Goal: Task Accomplishment & Management: Manage account settings

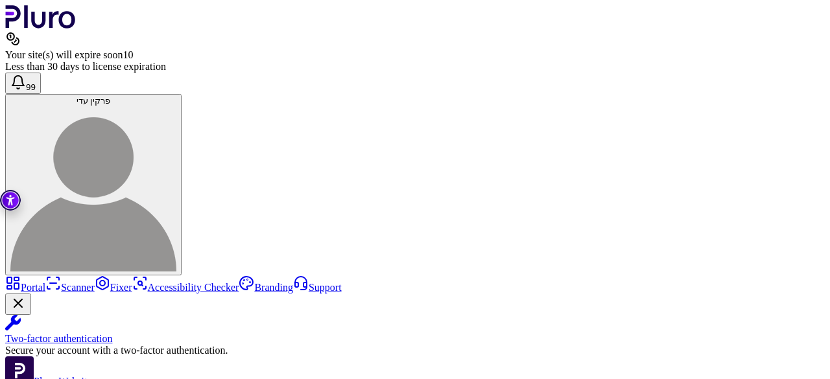
scroll to position [100, 0]
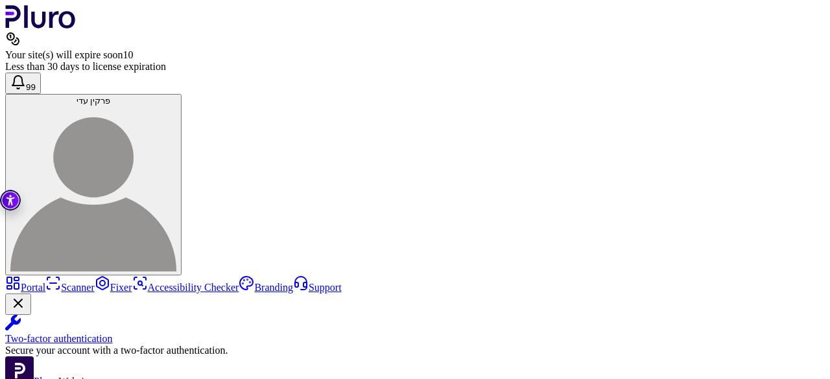
drag, startPoint x: 267, startPoint y: 275, endPoint x: 259, endPoint y: 257, distance: 19.1
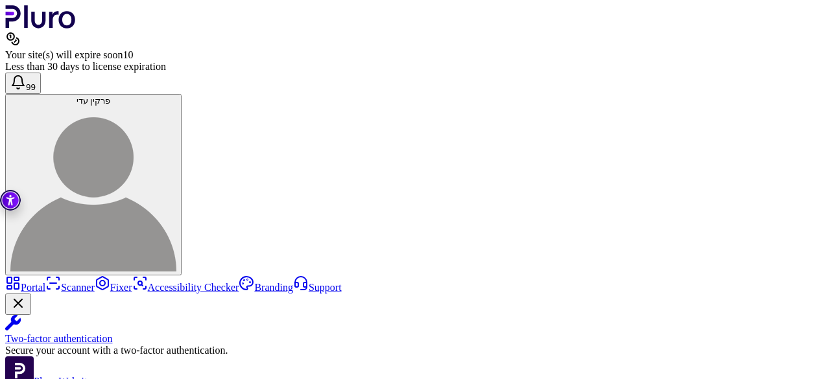
drag, startPoint x: 263, startPoint y: 270, endPoint x: 270, endPoint y: 277, distance: 9.6
drag, startPoint x: 266, startPoint y: 198, endPoint x: 331, endPoint y: 340, distance: 155.8
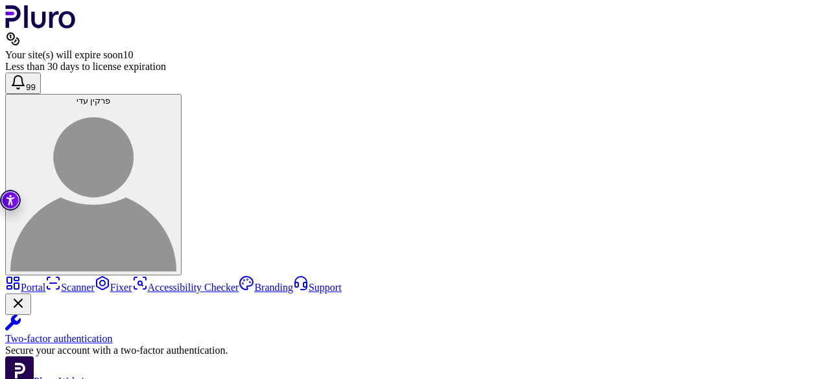
scroll to position [262, 0]
drag, startPoint x: 285, startPoint y: 347, endPoint x: 272, endPoint y: 297, distance: 51.6
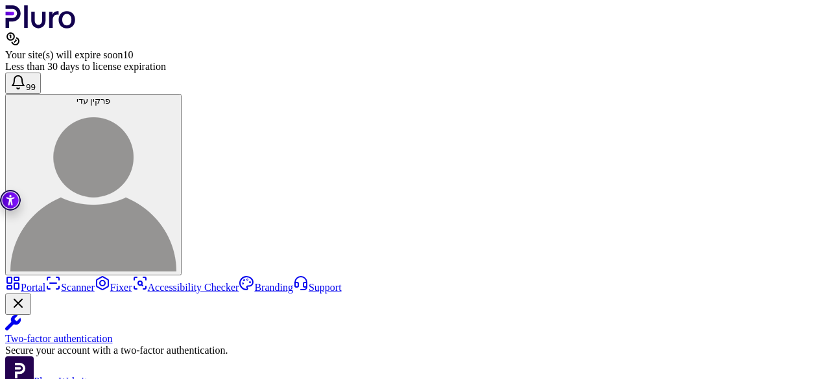
scroll to position [275, 0]
drag, startPoint x: 266, startPoint y: 343, endPoint x: 286, endPoint y: 262, distance: 83.5
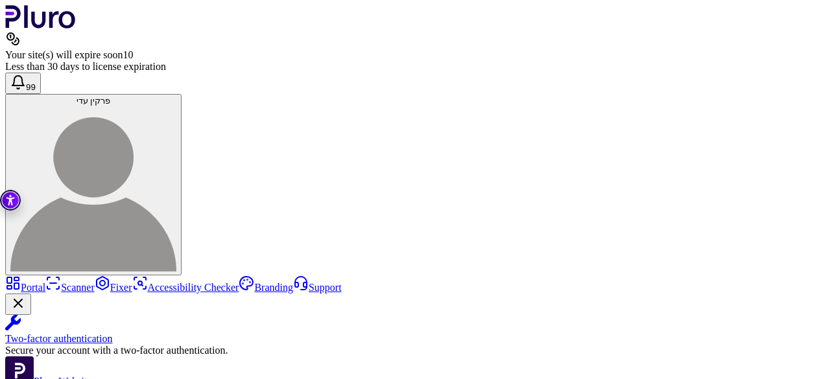
scroll to position [224, 0]
drag, startPoint x: 277, startPoint y: 326, endPoint x: 255, endPoint y: 256, distance: 73.2
copy div "**********"
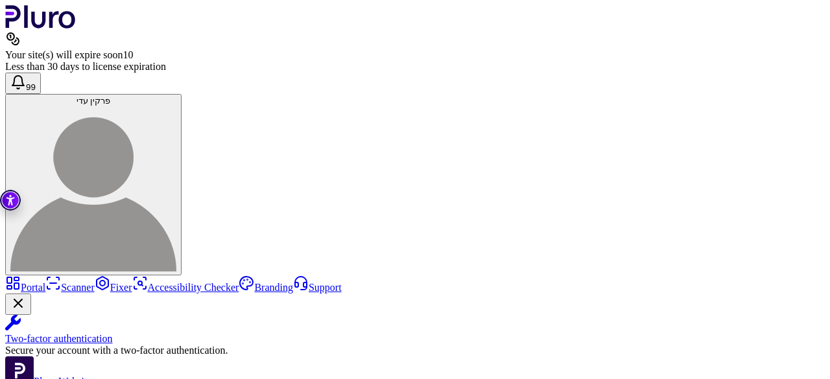
drag, startPoint x: 415, startPoint y: 235, endPoint x: 377, endPoint y: 237, distance: 38.3
drag, startPoint x: 405, startPoint y: 196, endPoint x: 284, endPoint y: 194, distance: 121.2
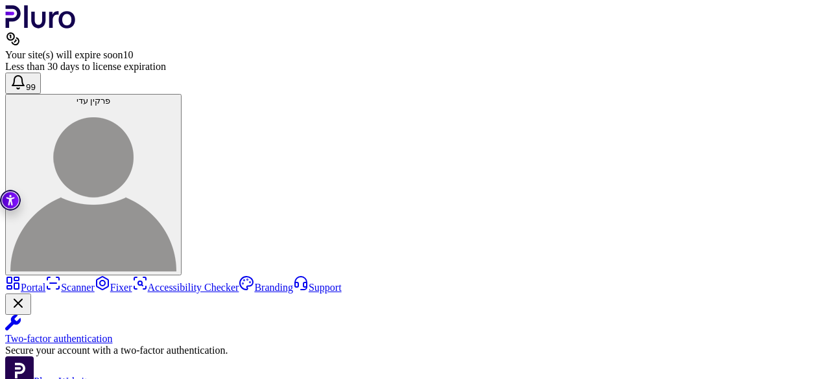
copy span "**********"
drag, startPoint x: 542, startPoint y: 215, endPoint x: 462, endPoint y: 215, distance: 80.4
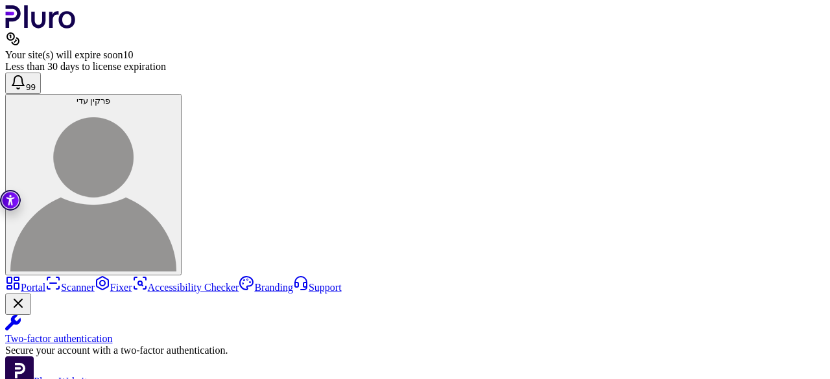
drag, startPoint x: 517, startPoint y: 215, endPoint x: 467, endPoint y: 217, distance: 50.6
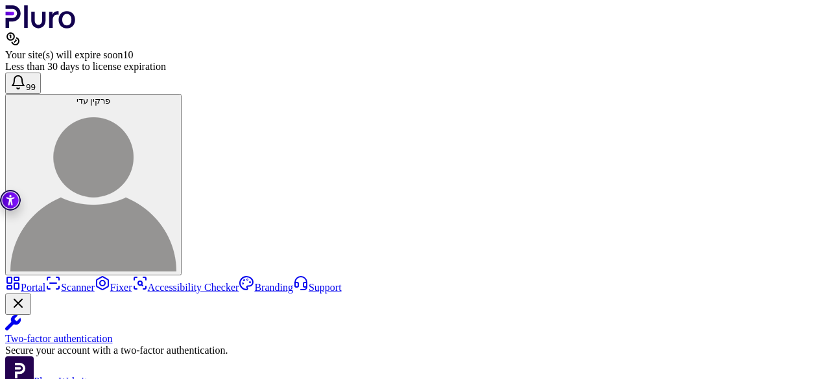
copy span "**********"
drag, startPoint x: 644, startPoint y: 233, endPoint x: 510, endPoint y: 234, distance: 134.2
drag, startPoint x: 401, startPoint y: 331, endPoint x: 371, endPoint y: 331, distance: 29.8
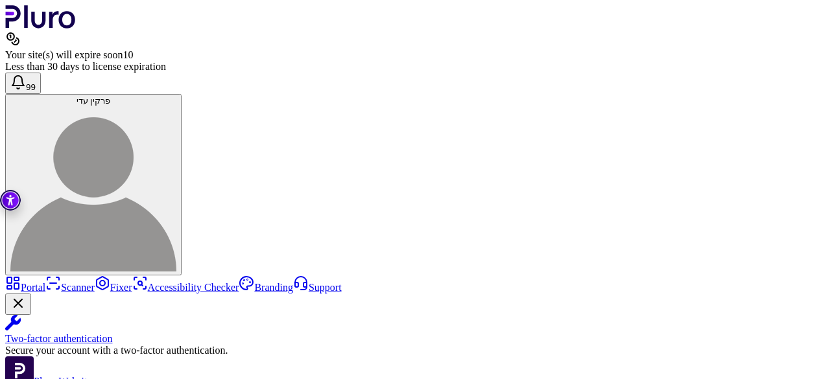
drag, startPoint x: 398, startPoint y: 332, endPoint x: 347, endPoint y: 328, distance: 50.8
drag, startPoint x: 474, startPoint y: 342, endPoint x: 395, endPoint y: 343, distance: 79.1
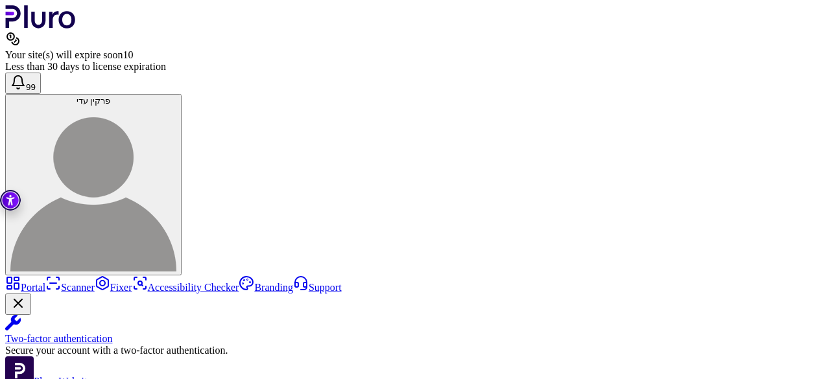
drag, startPoint x: 445, startPoint y: 340, endPoint x: 394, endPoint y: 340, distance: 50.6
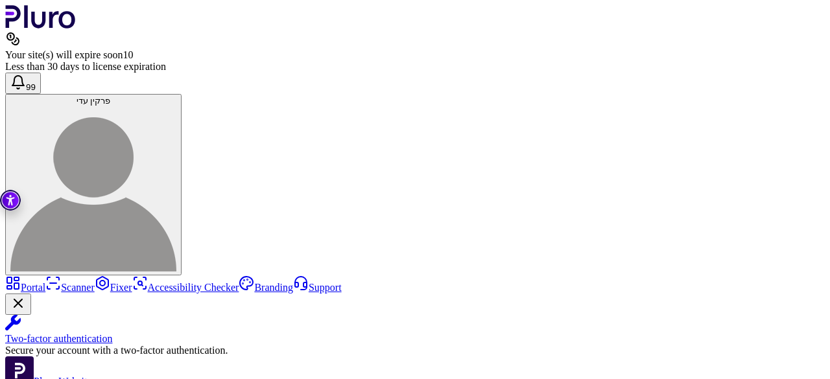
drag, startPoint x: 395, startPoint y: 273, endPoint x: 344, endPoint y: 273, distance: 51.2
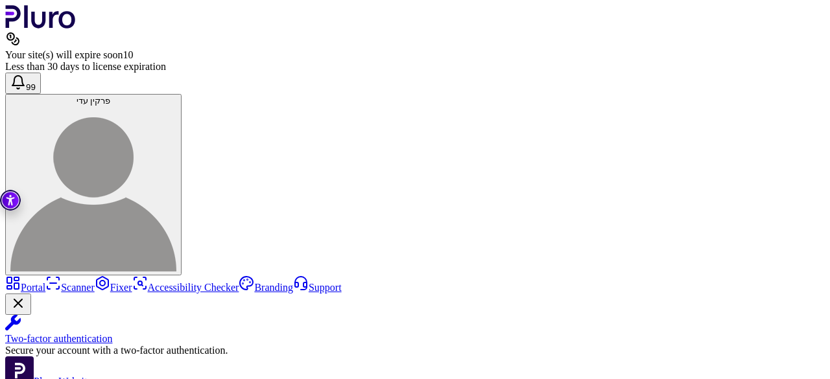
drag, startPoint x: 399, startPoint y: 283, endPoint x: 349, endPoint y: 284, distance: 49.3
drag, startPoint x: 279, startPoint y: 228, endPoint x: 316, endPoint y: 308, distance: 88.1
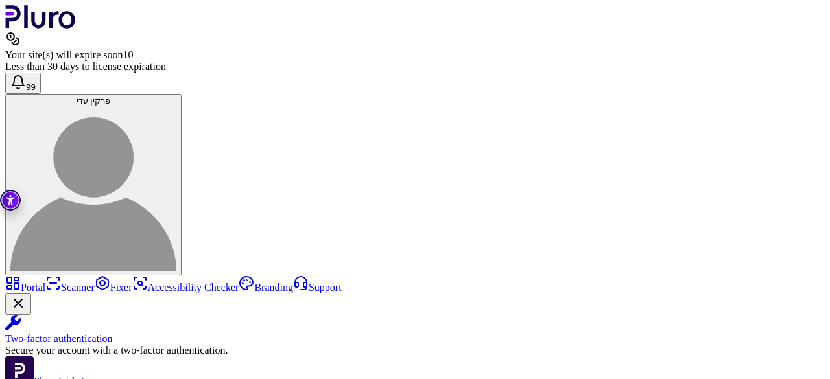
drag, startPoint x: 476, startPoint y: 243, endPoint x: 266, endPoint y: 228, distance: 211.2
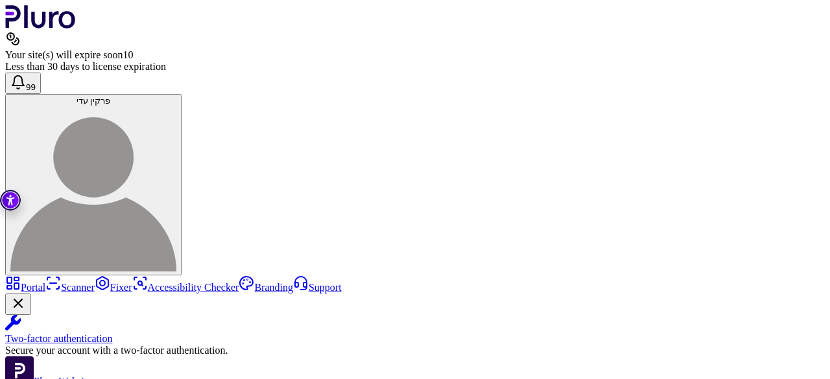
drag, startPoint x: 412, startPoint y: 277, endPoint x: 246, endPoint y: 282, distance: 166.0
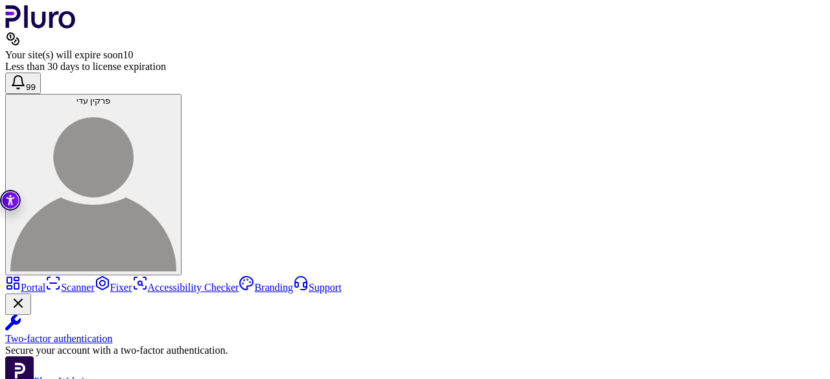
drag, startPoint x: 402, startPoint y: 277, endPoint x: 246, endPoint y: 274, distance: 156.2
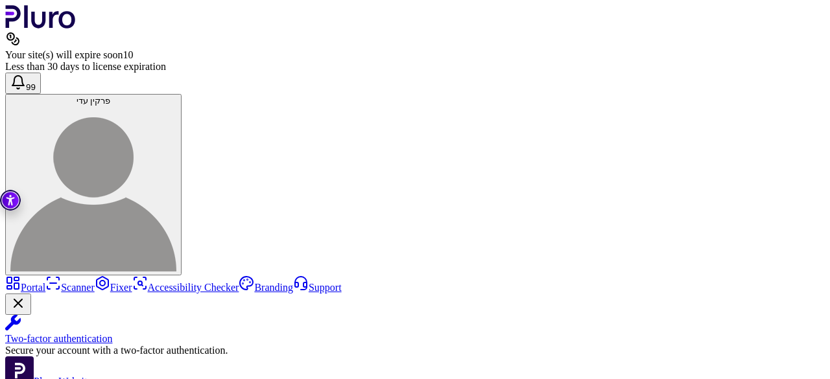
drag, startPoint x: 410, startPoint y: 347, endPoint x: 239, endPoint y: 343, distance: 171.2
drag, startPoint x: 272, startPoint y: 349, endPoint x: 251, endPoint y: 312, distance: 42.4
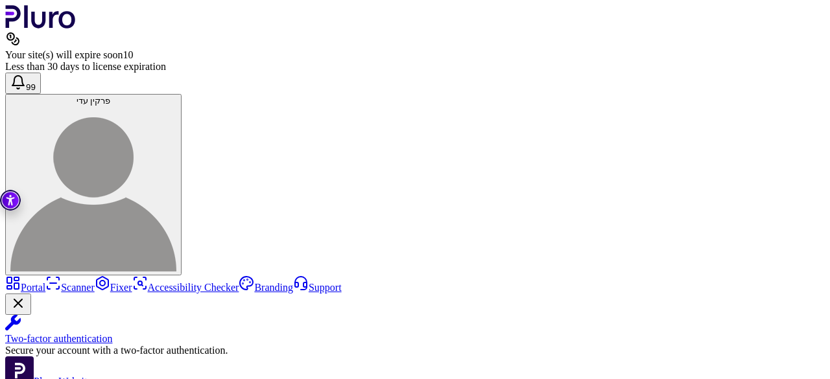
scroll to position [181, 0]
drag, startPoint x: 561, startPoint y: 196, endPoint x: 367, endPoint y: 194, distance: 193.1
copy div "**********"
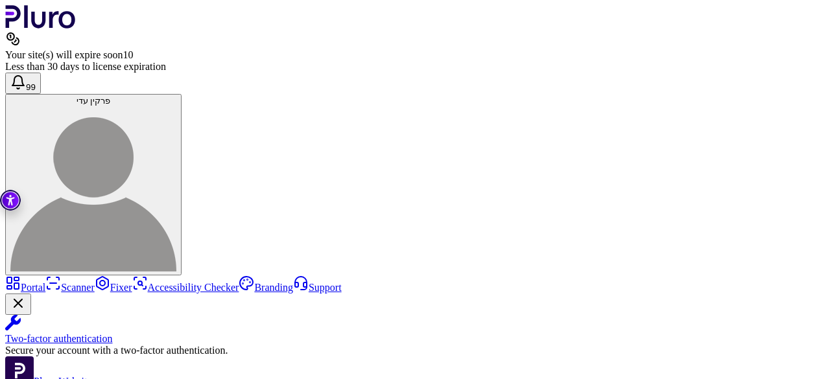
drag, startPoint x: 557, startPoint y: 329, endPoint x: 359, endPoint y: 330, distance: 198.3
drag, startPoint x: 451, startPoint y: 183, endPoint x: 377, endPoint y: 181, distance: 73.9
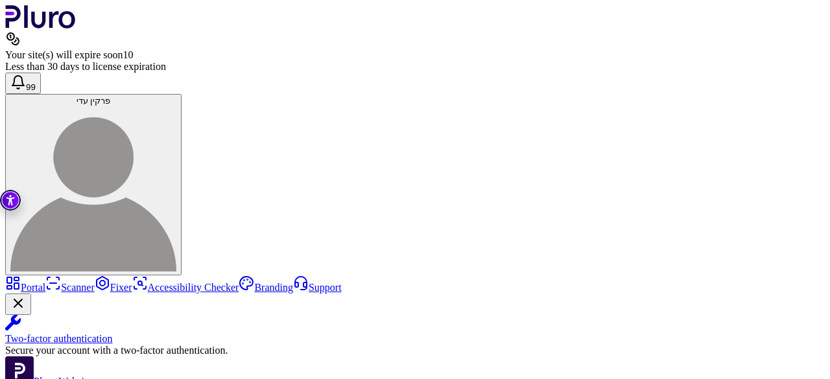
drag, startPoint x: 420, startPoint y: 251, endPoint x: 425, endPoint y: 239, distance: 12.8
drag, startPoint x: 394, startPoint y: 183, endPoint x: 364, endPoint y: 185, distance: 29.8
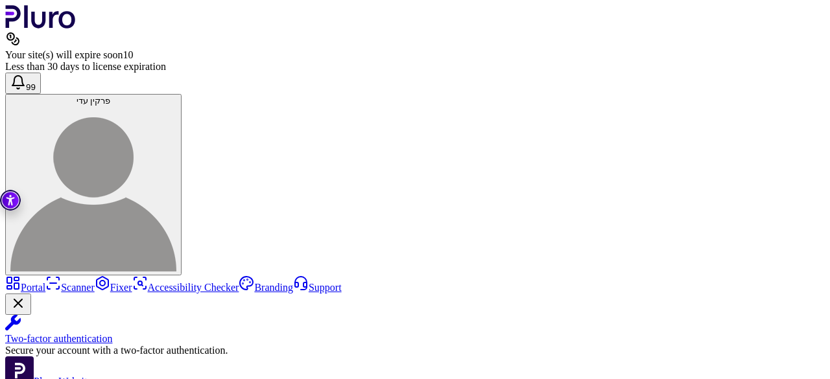
drag, startPoint x: 381, startPoint y: 194, endPoint x: 395, endPoint y: 192, distance: 14.4
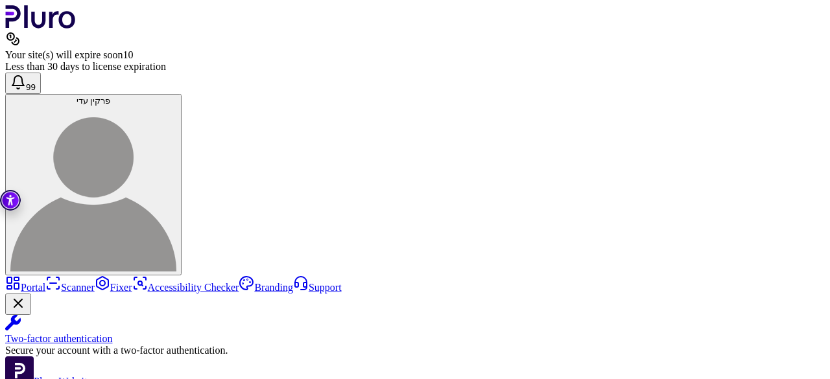
drag, startPoint x: 277, startPoint y: 288, endPoint x: 262, endPoint y: 235, distance: 54.8
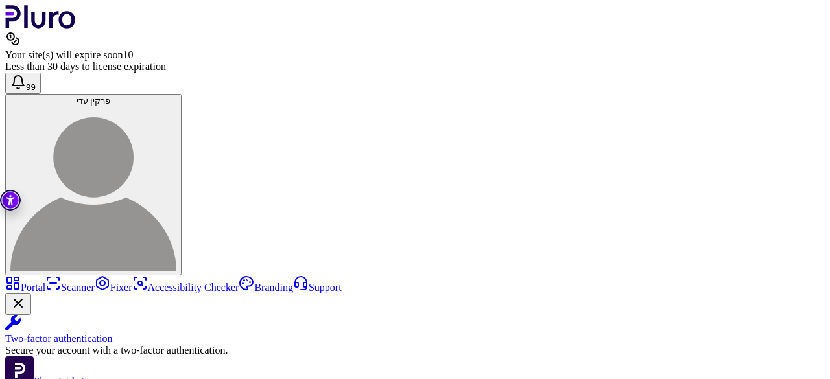
drag, startPoint x: 275, startPoint y: 266, endPoint x: 245, endPoint y: 218, distance: 57.0
copy div "**********"
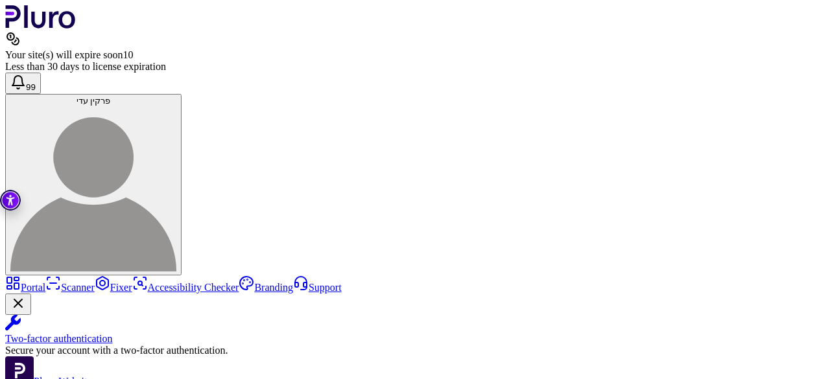
scroll to position [150, 0]
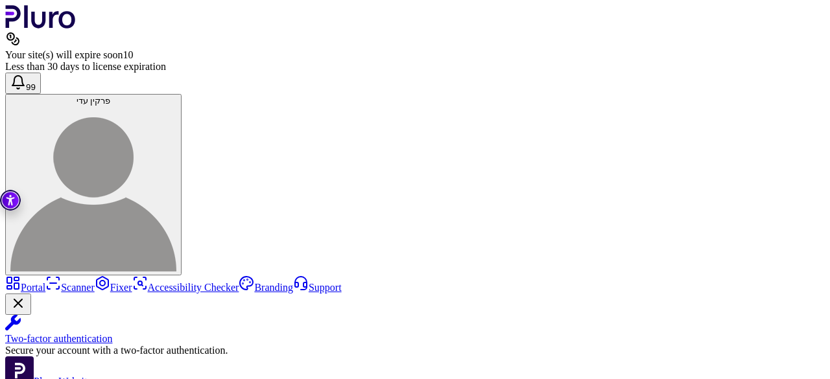
drag, startPoint x: 266, startPoint y: 155, endPoint x: 288, endPoint y: 132, distance: 32.5
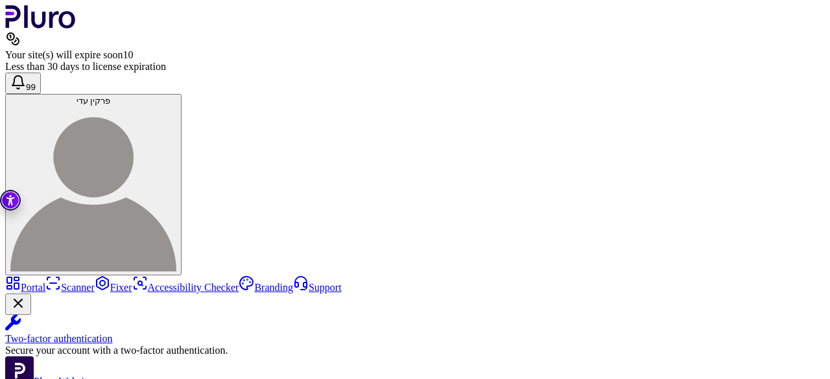
copy div "**********"
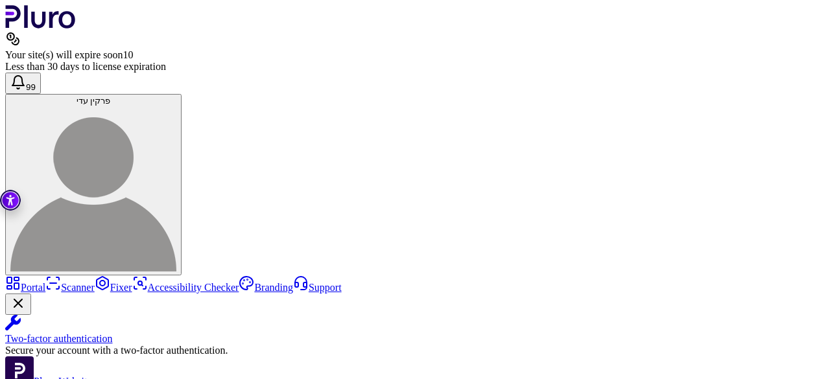
drag, startPoint x: 355, startPoint y: 182, endPoint x: 353, endPoint y: 163, distance: 18.8
copy div "**********"
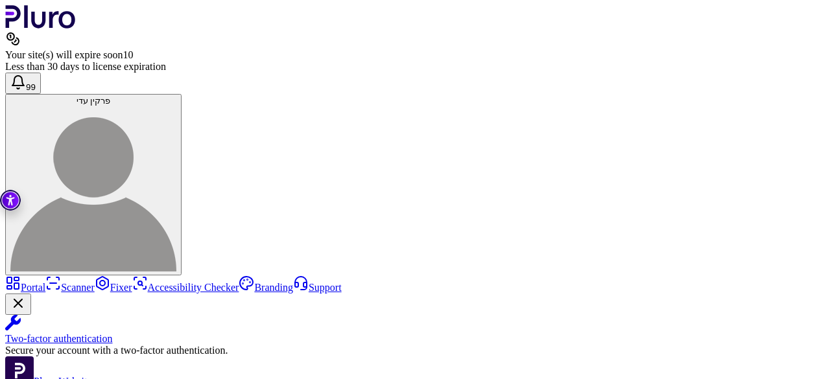
drag, startPoint x: 270, startPoint y: 202, endPoint x: 321, endPoint y: 217, distance: 54.1
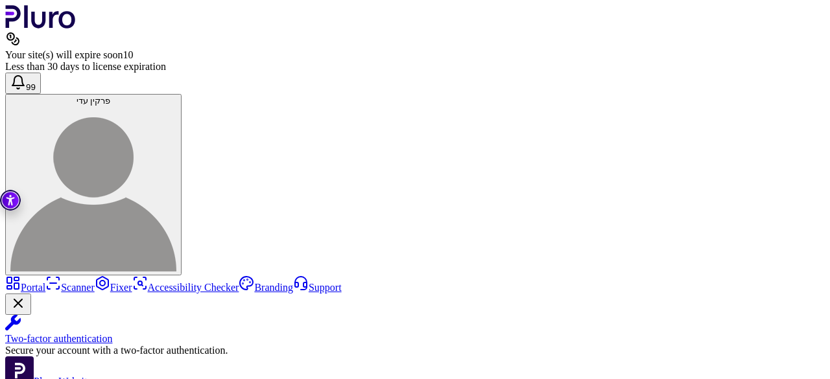
scroll to position [365, 0]
drag, startPoint x: 262, startPoint y: 231, endPoint x: 296, endPoint y: 163, distance: 76.5
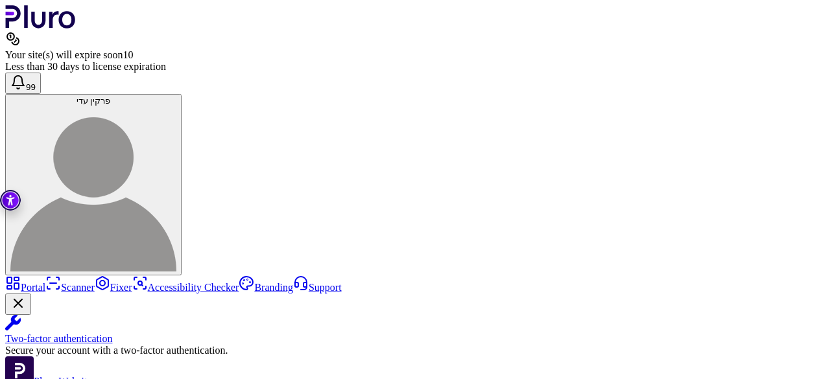
scroll to position [202, 0]
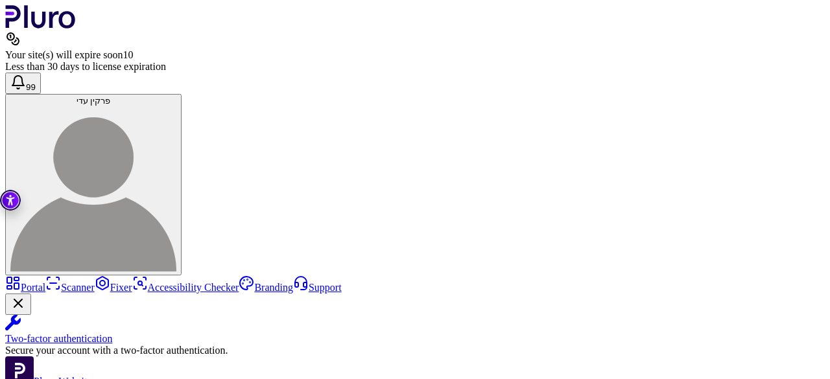
drag, startPoint x: 338, startPoint y: 317, endPoint x: 354, endPoint y: 320, distance: 15.8
